Goal: Check status

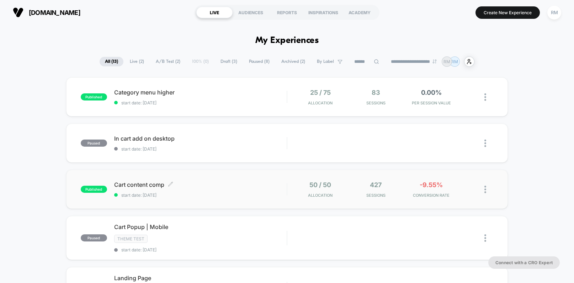
click at [264, 194] on span "start date: [DATE]" at bounding box center [200, 195] width 173 height 5
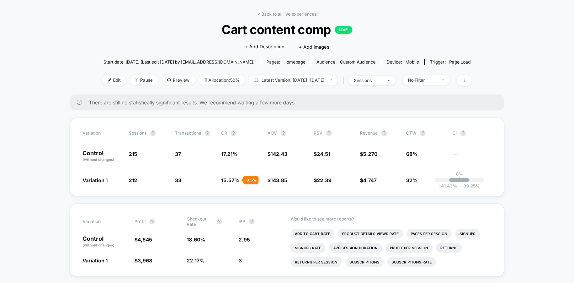
scroll to position [39, 0]
